Goal: Task Accomplishment & Management: Use online tool/utility

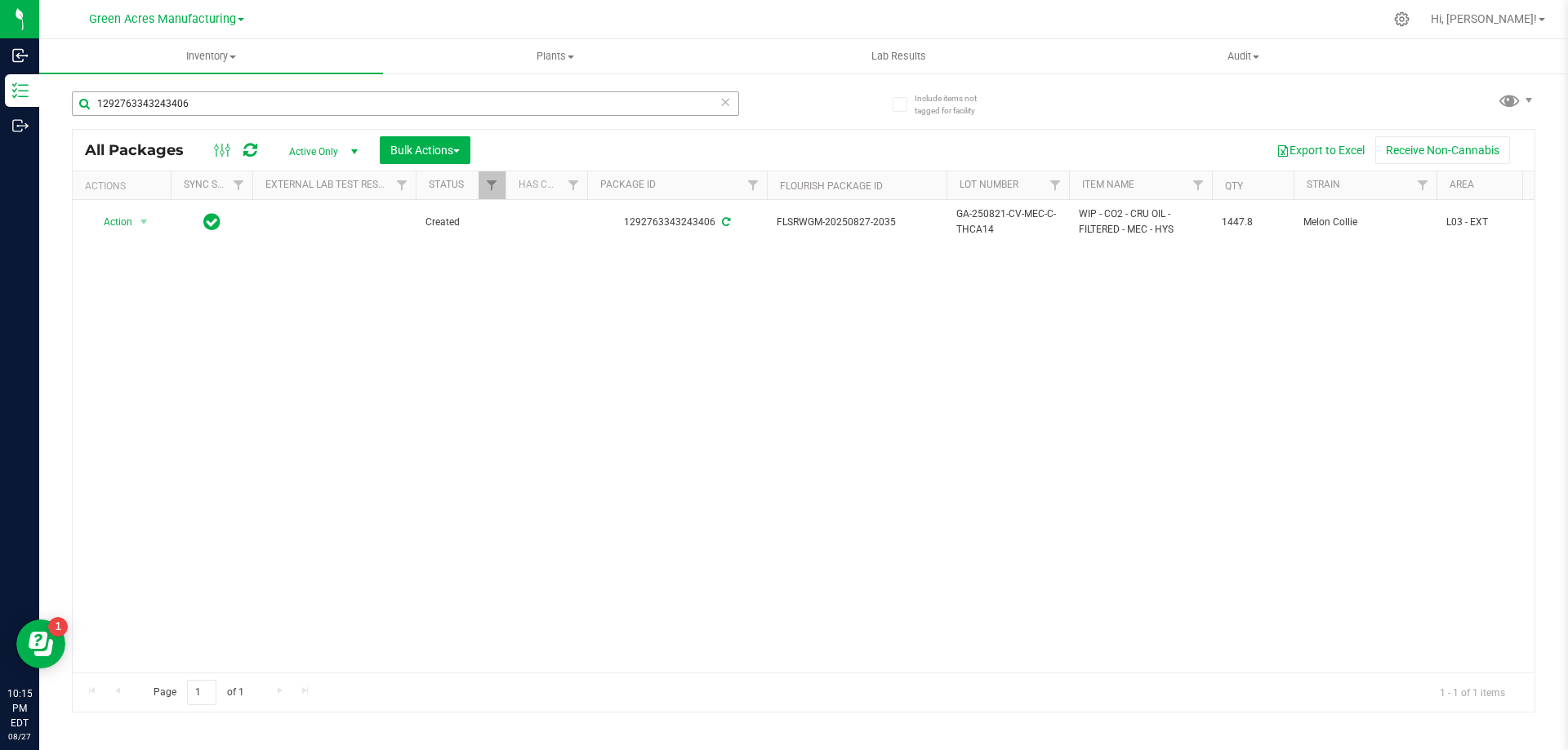
drag, startPoint x: 190, startPoint y: 100, endPoint x: 86, endPoint y: 97, distance: 104.0
click at [85, 102] on input "1292763343243406" at bounding box center [406, 103] width 667 height 25
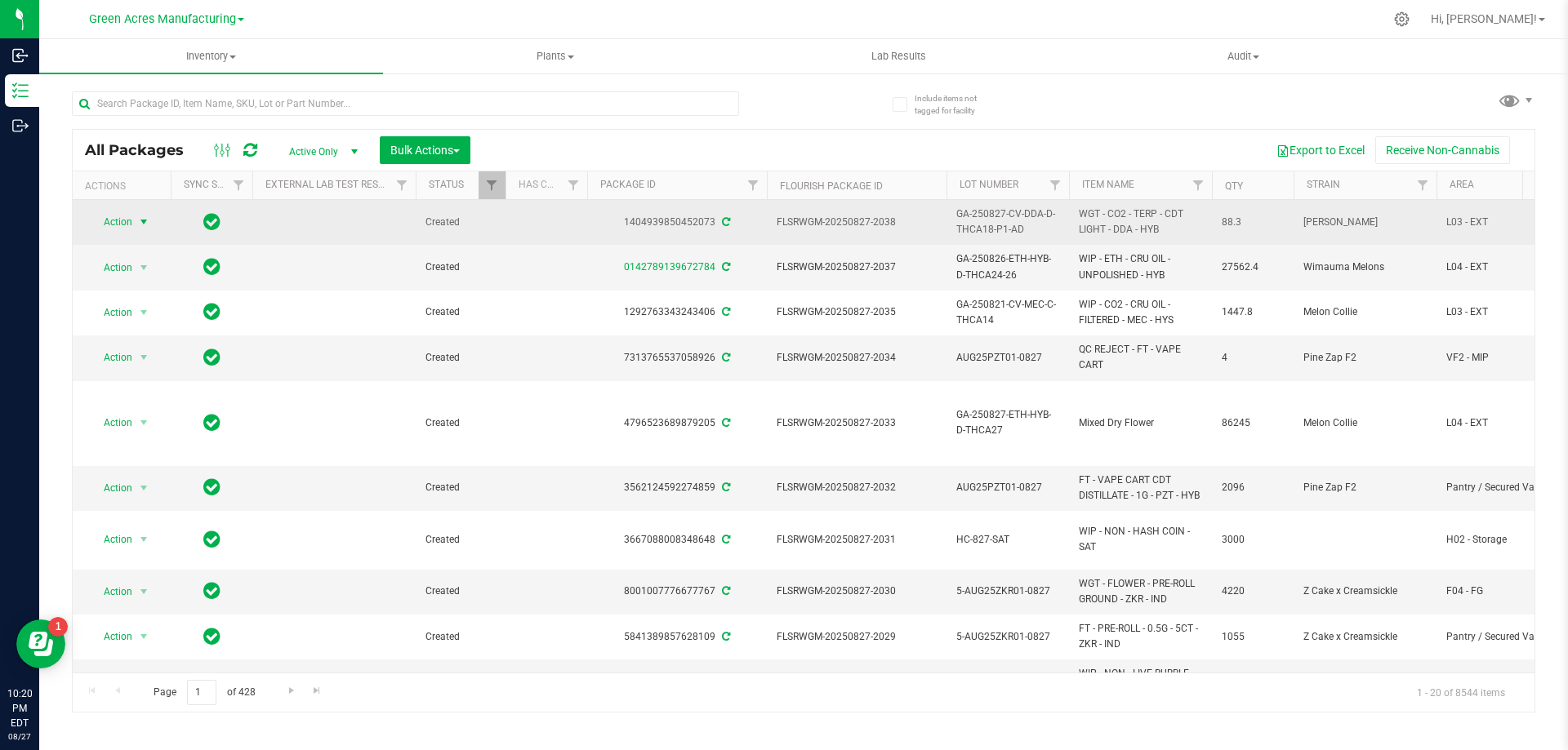
click at [149, 221] on span "select" at bounding box center [144, 222] width 13 height 13
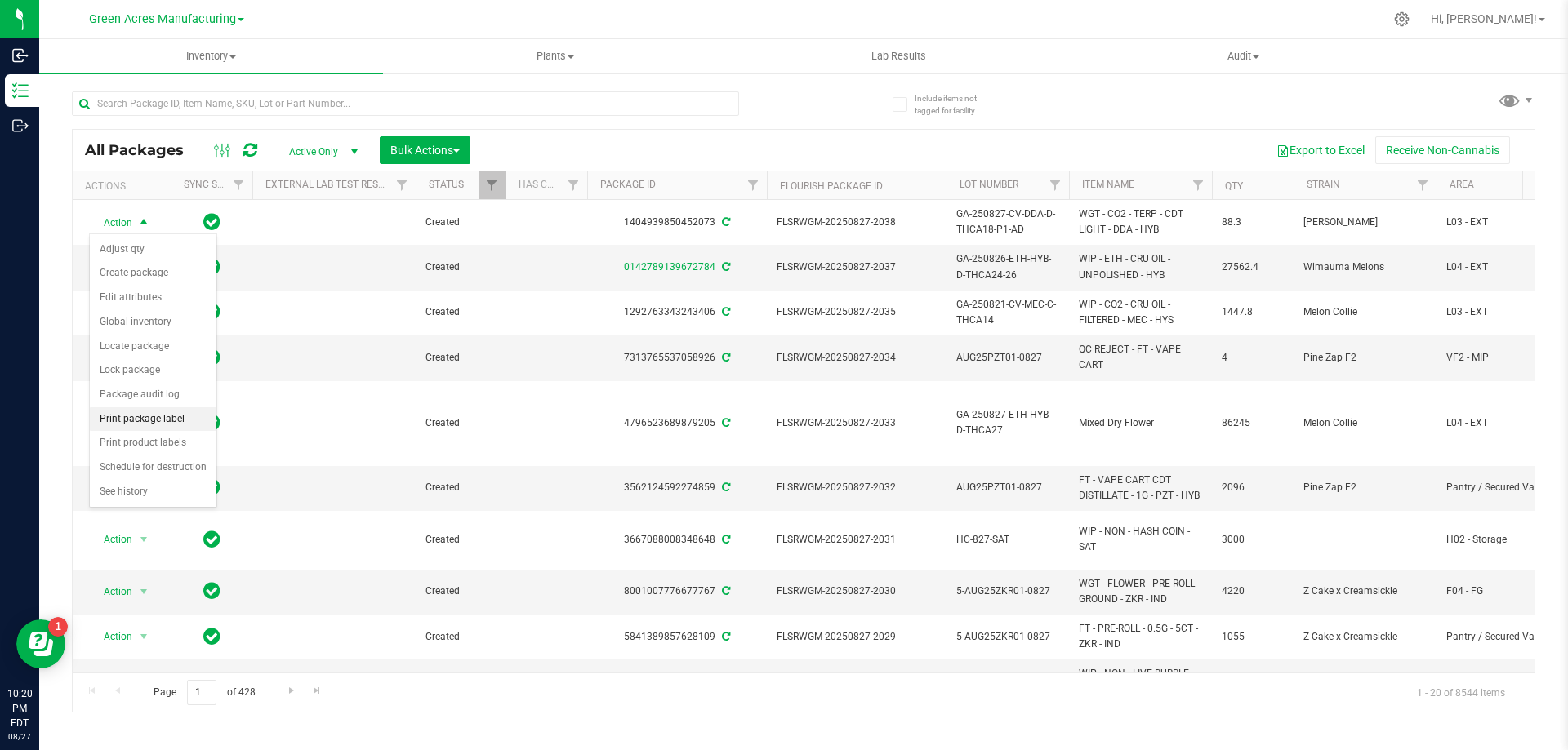
click at [163, 418] on li "Print package label" at bounding box center [153, 419] width 126 height 25
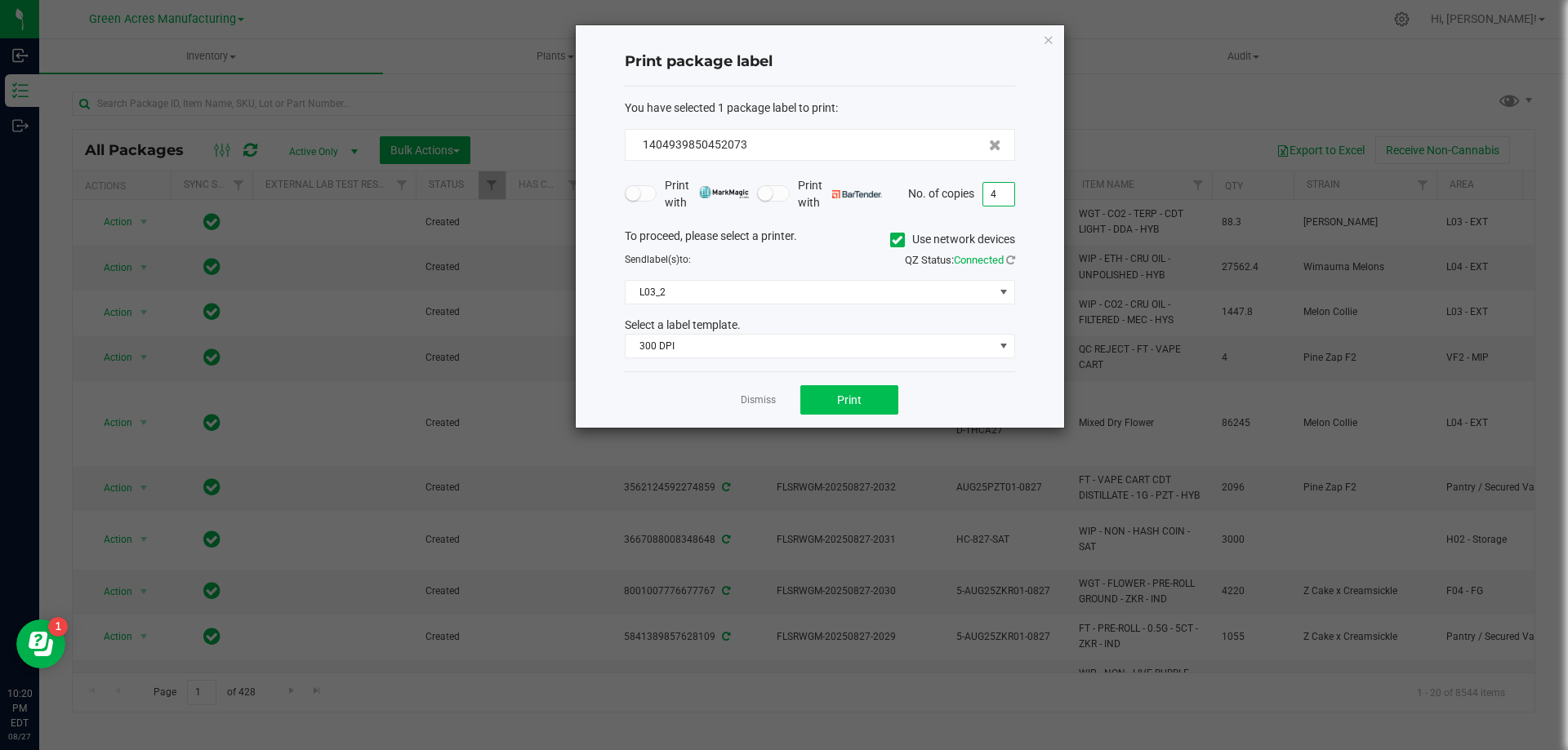
type input "4"
click at [883, 396] on button "Print" at bounding box center [849, 400] width 98 height 30
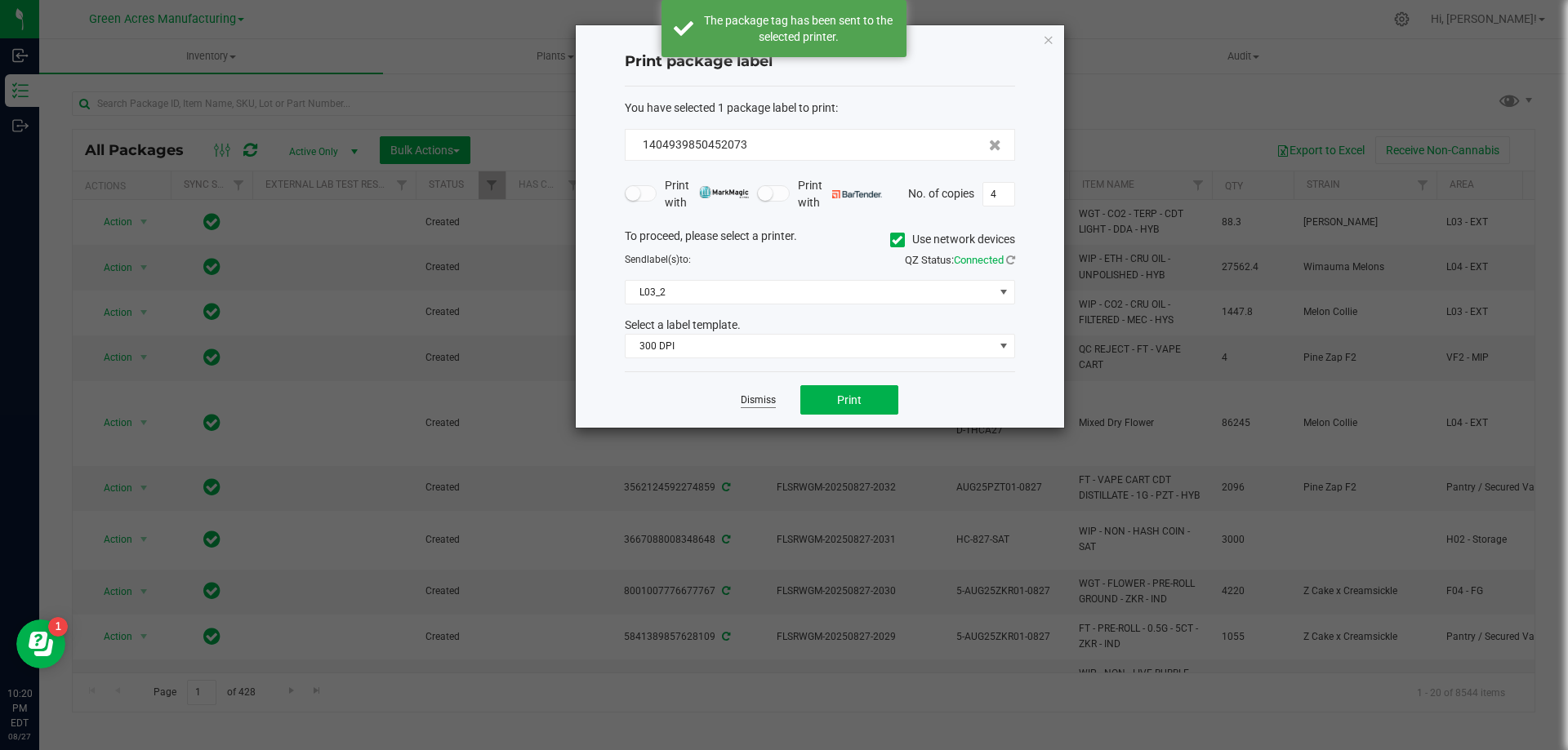
click at [763, 401] on link "Dismiss" at bounding box center [758, 400] width 35 height 14
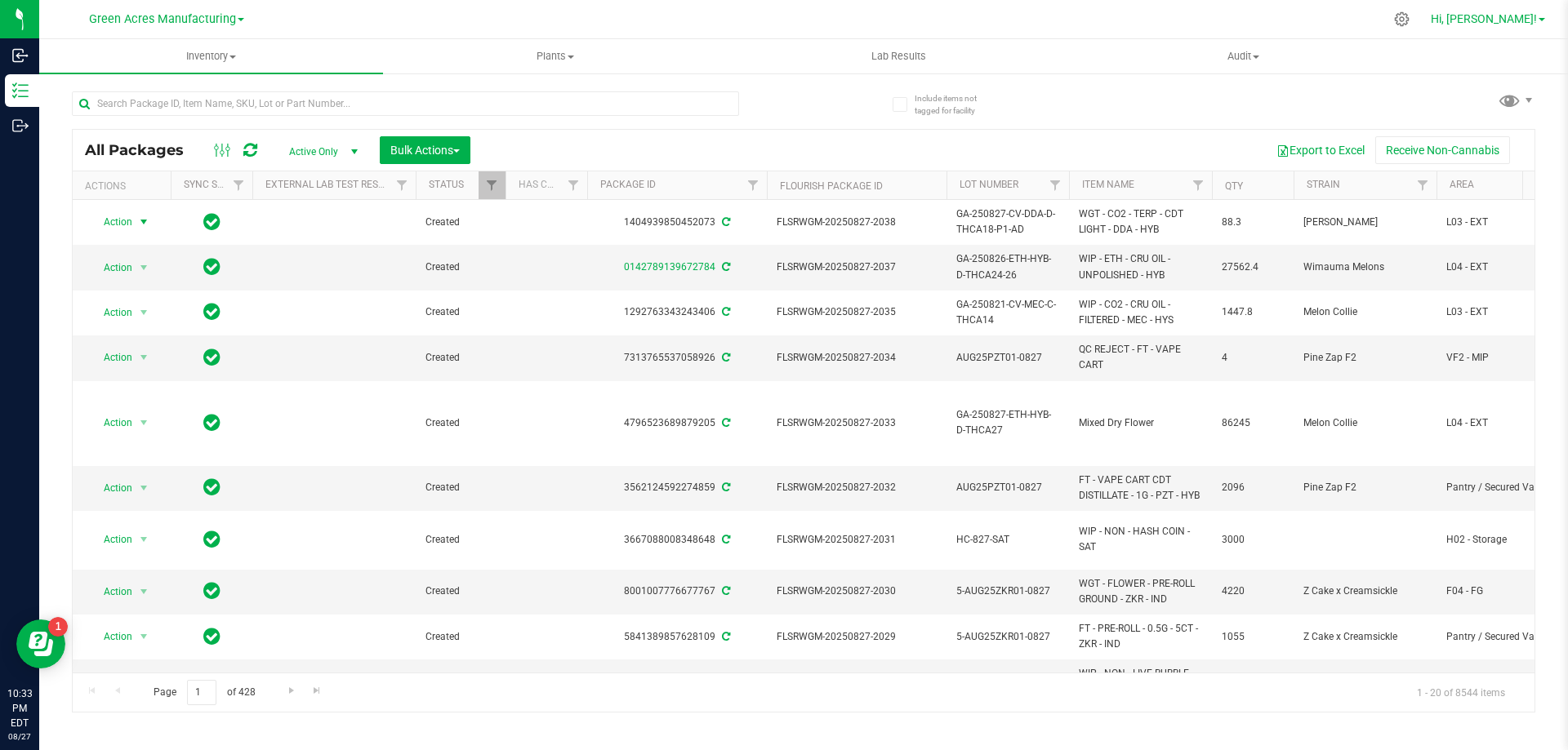
click at [1526, 20] on span "Hi, [PERSON_NAME]!" at bounding box center [1483, 19] width 106 height 13
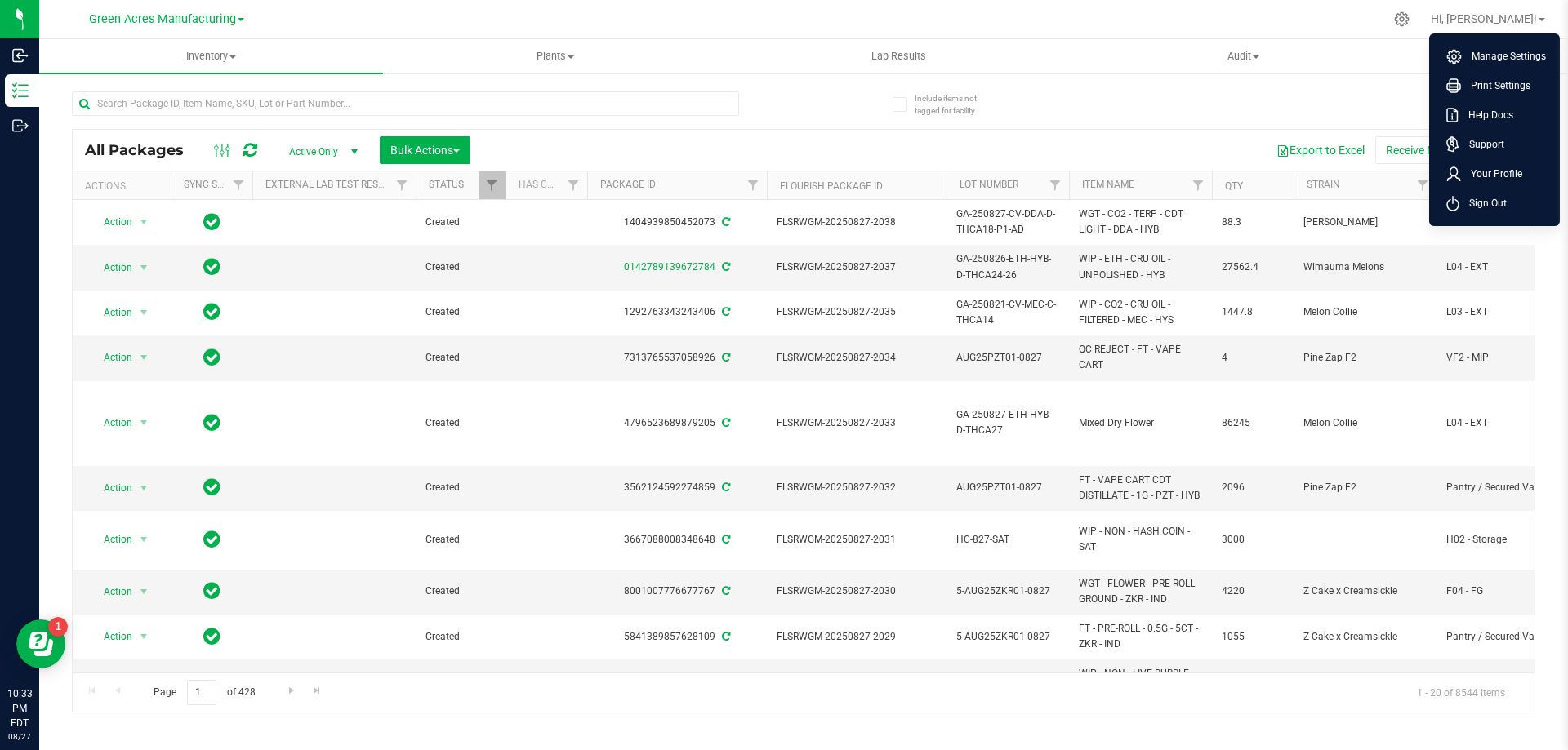
click at [1497, 200] on span "Sign Out" at bounding box center [1483, 204] width 48 height 16
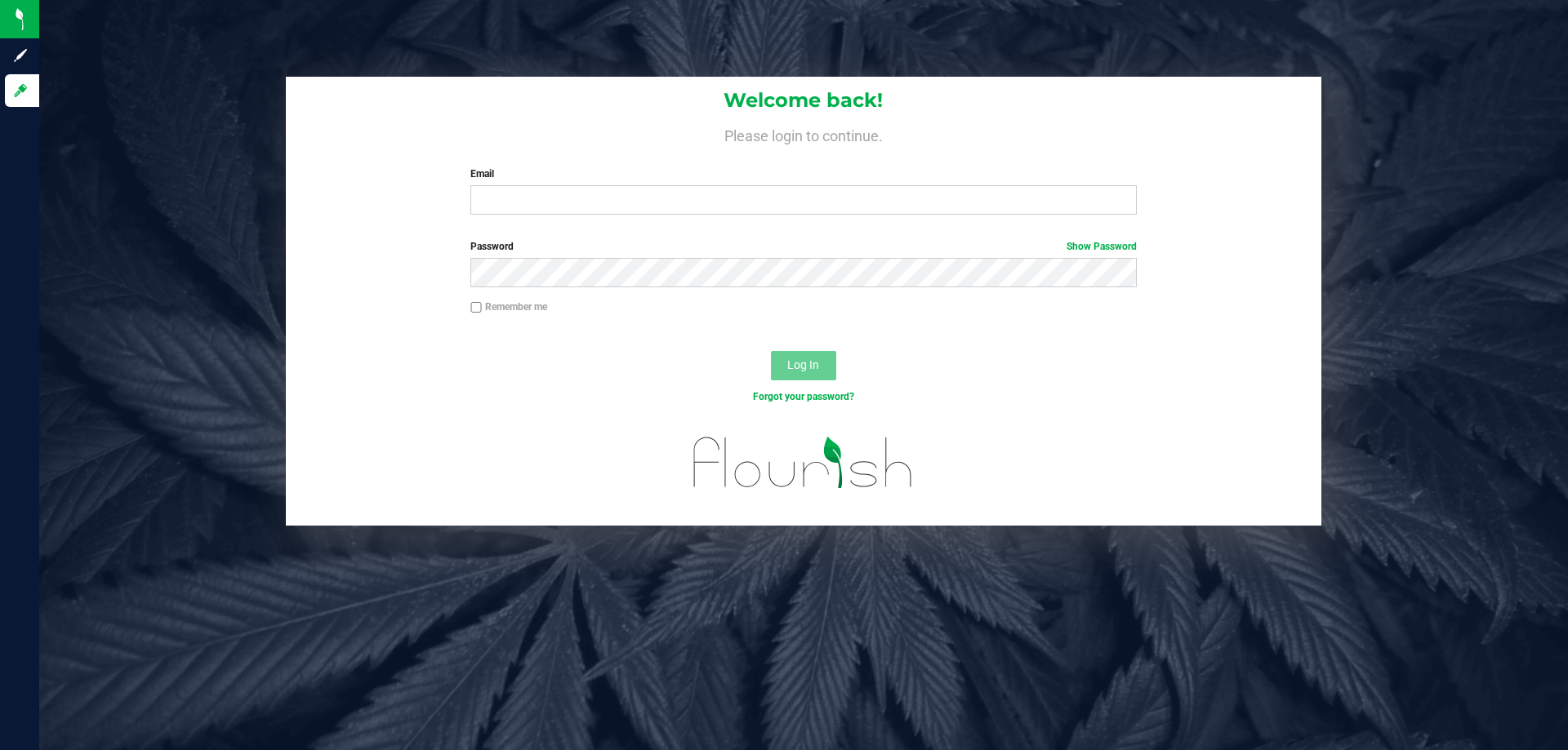
click at [575, 224] on div "Welcome back! Please login to continue. Email Required Please format your email…" at bounding box center [804, 153] width 1036 height 151
click at [580, 205] on input "Email" at bounding box center [803, 200] width 666 height 30
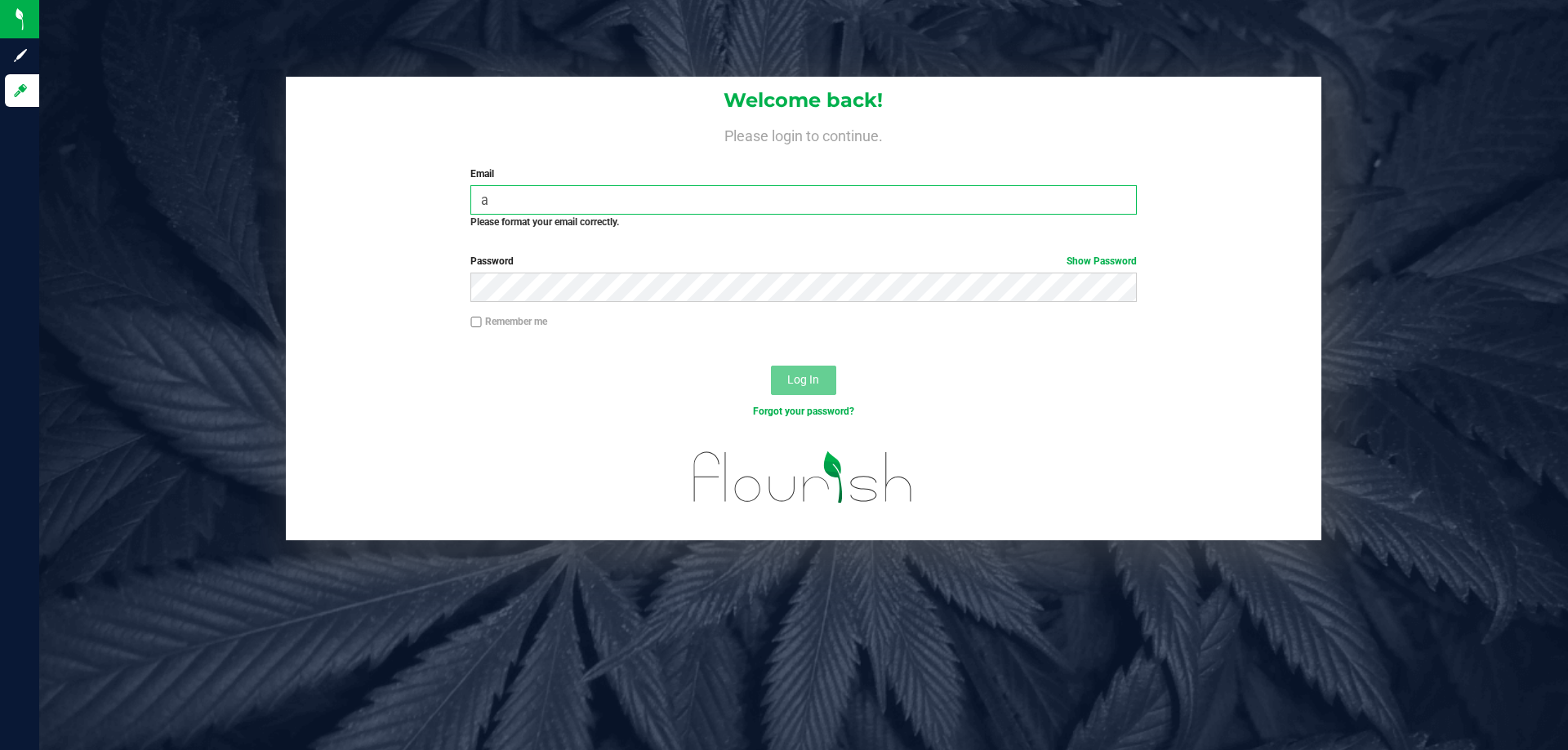
click at [524, 205] on input "a" at bounding box center [803, 200] width 666 height 30
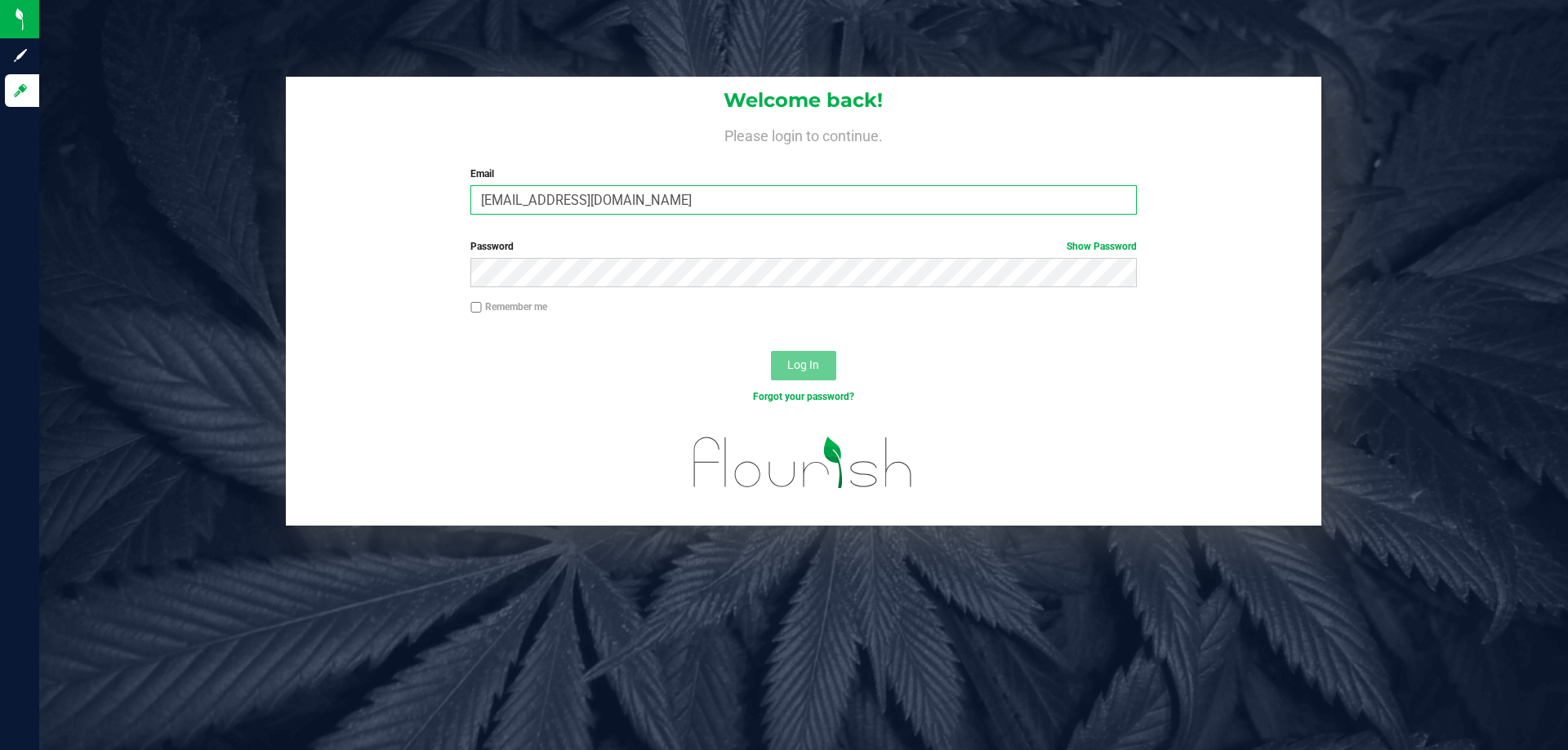
type input "[EMAIL_ADDRESS][DOMAIN_NAME]"
click at [771, 351] on button "Log In" at bounding box center [804, 366] width 66 height 30
